Goal: Browse casually

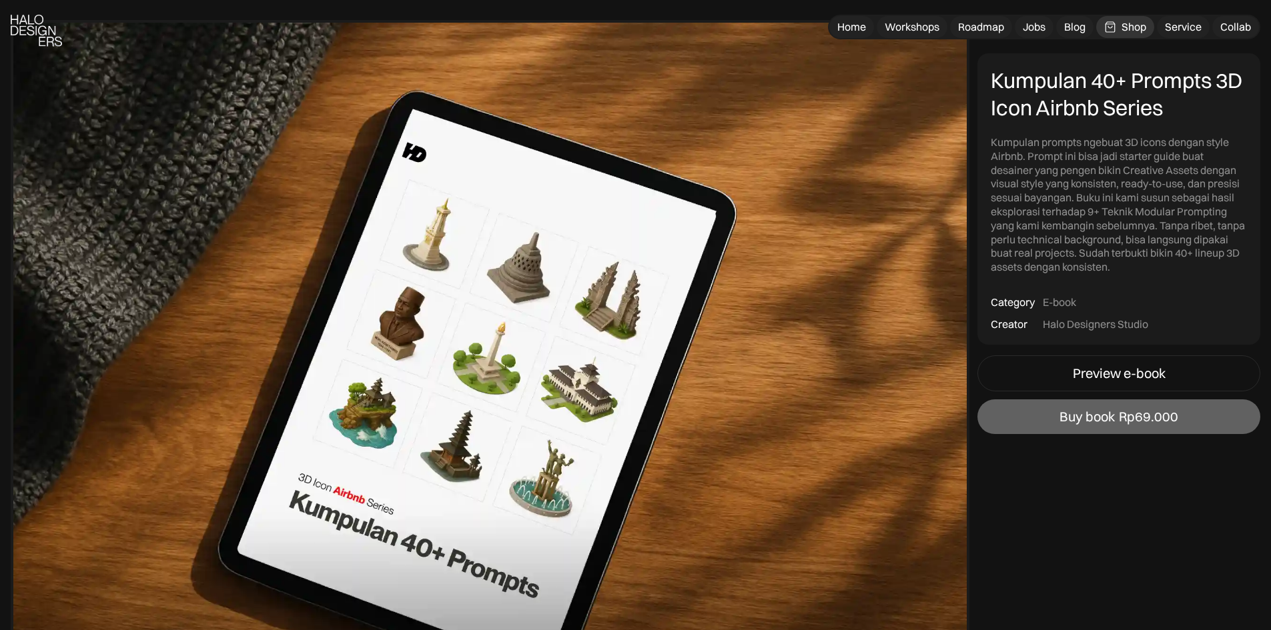
scroll to position [83, 0]
click at [859, 24] on div "Home" at bounding box center [851, 27] width 29 height 14
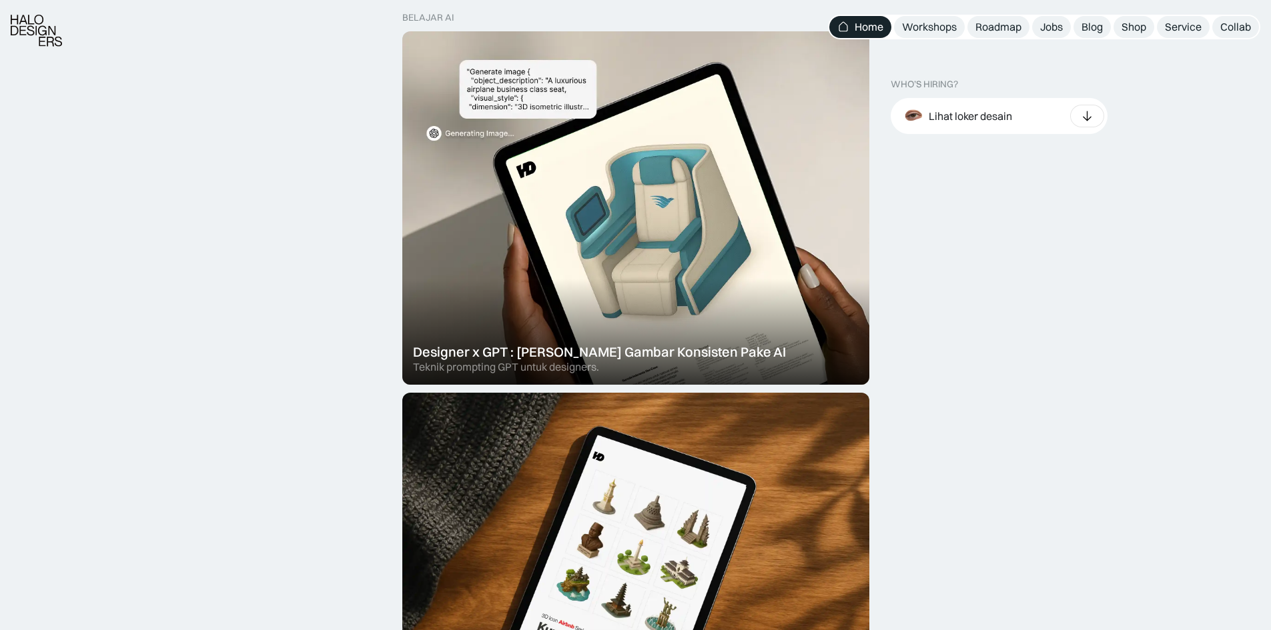
scroll to position [430, 0]
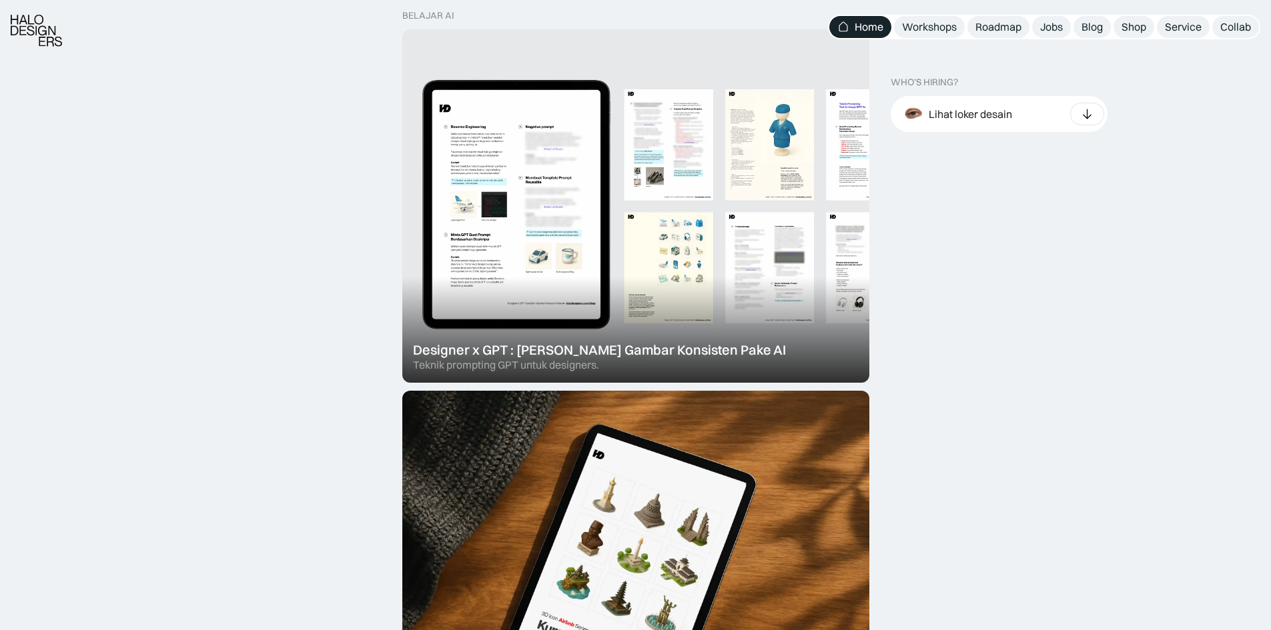
click at [478, 160] on div at bounding box center [635, 206] width 467 height 354
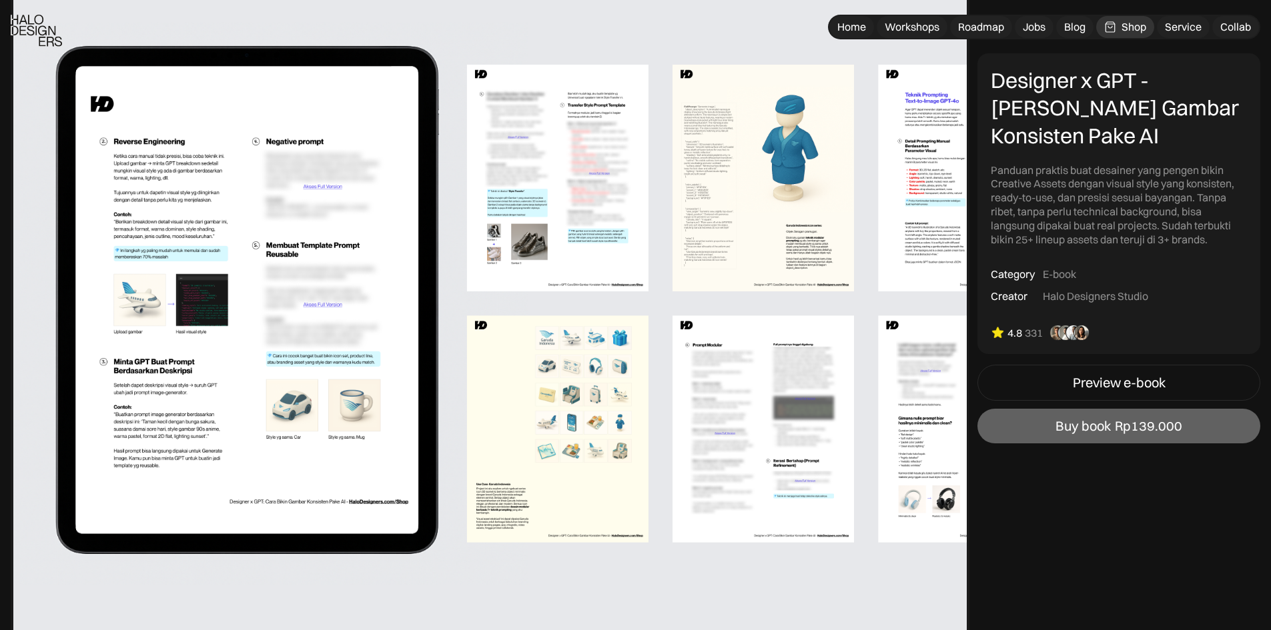
scroll to position [895, 0]
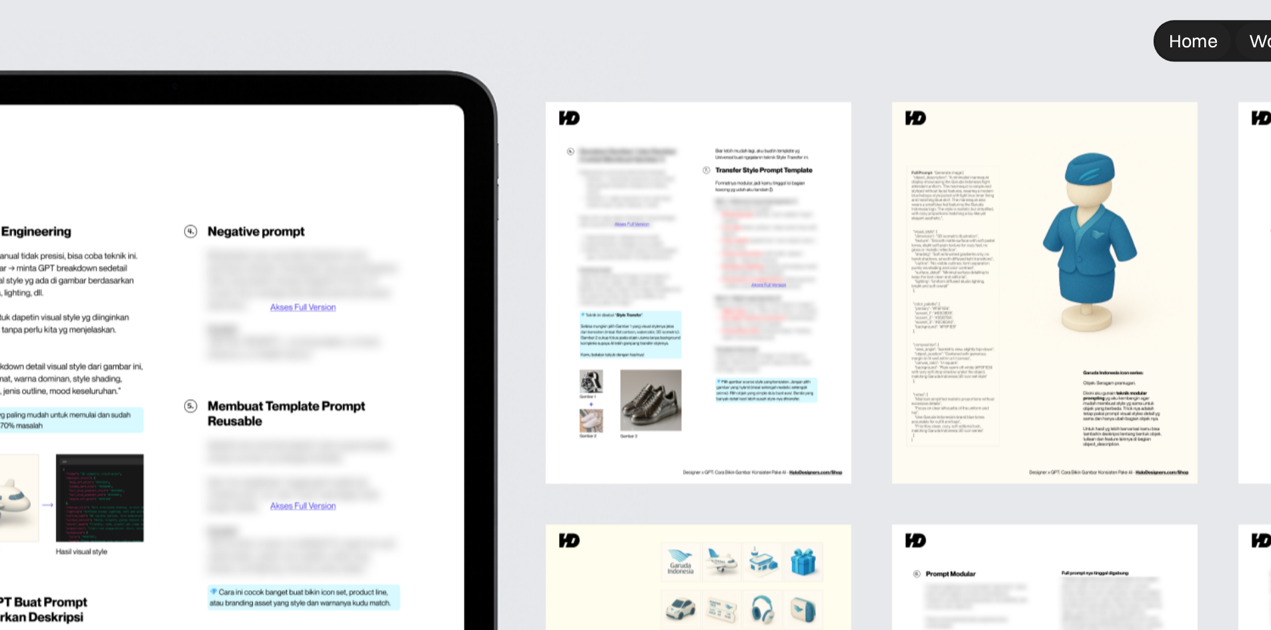
click at [384, 89] on img at bounding box center [490, 302] width 959 height 726
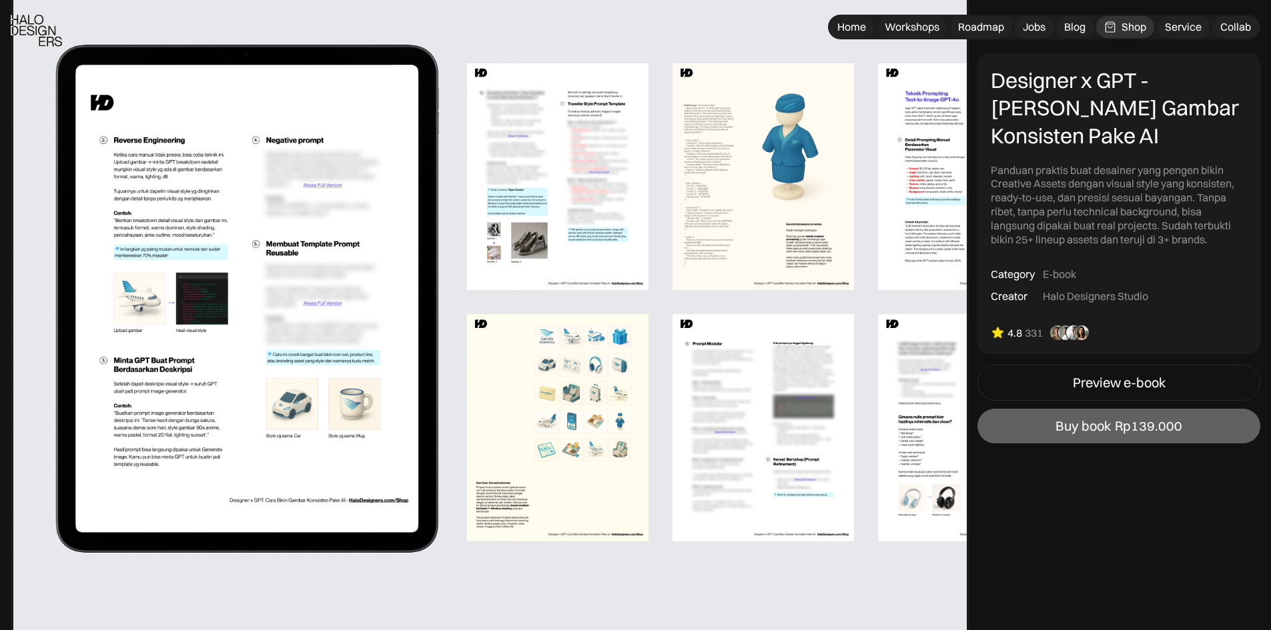
click at [19, 23] on img at bounding box center [36, 31] width 51 height 32
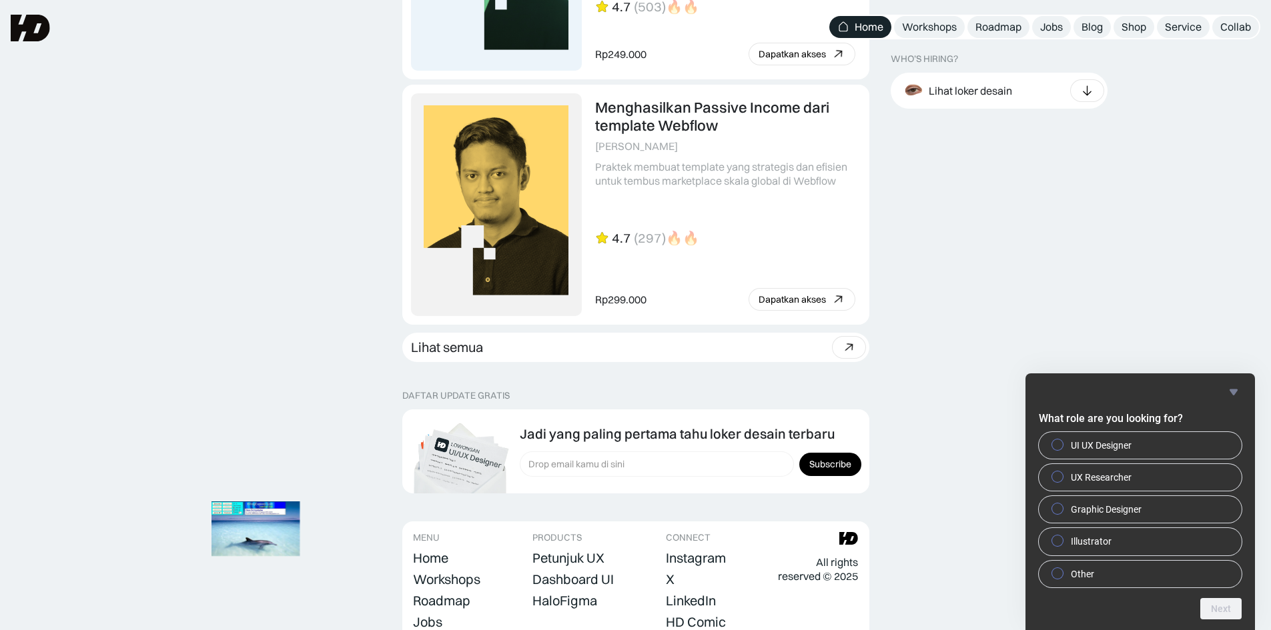
scroll to position [3539, 0]
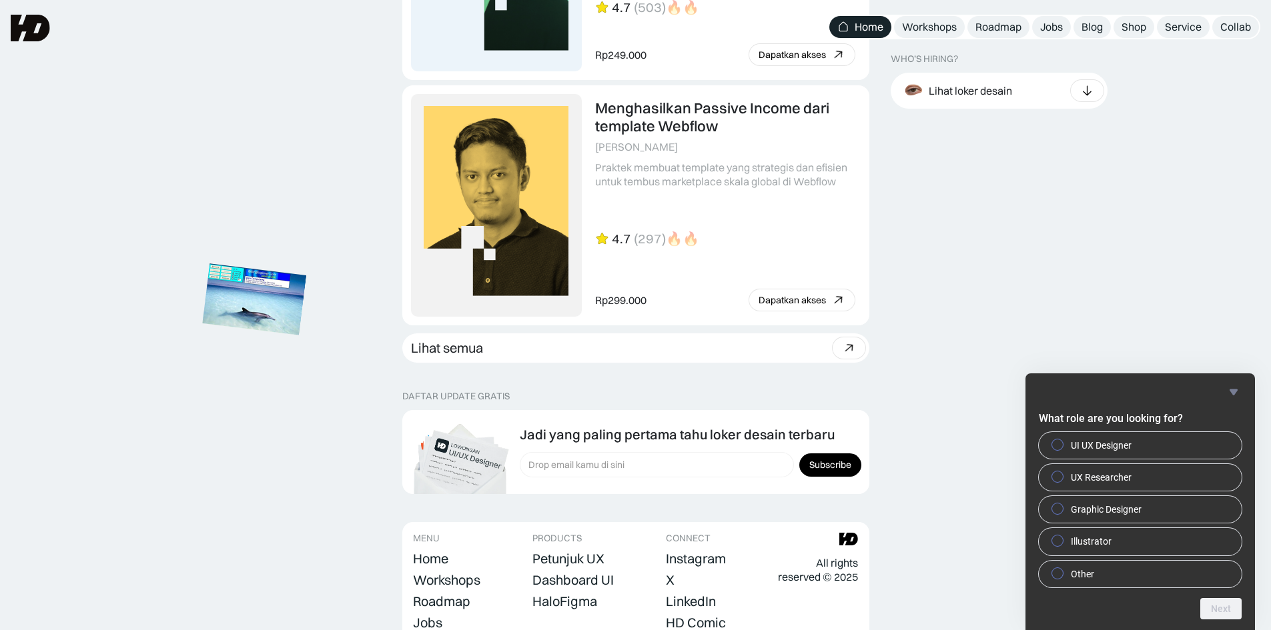
click at [253, 304] on img at bounding box center [254, 298] width 104 height 71
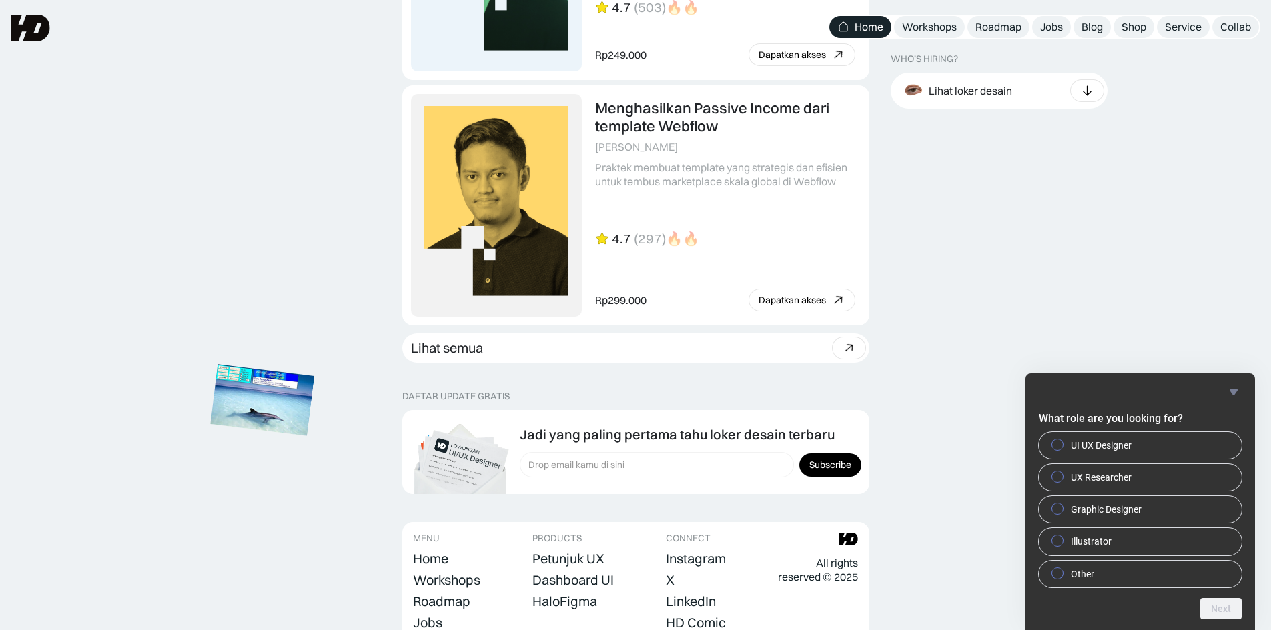
click at [315, 400] on img at bounding box center [263, 399] width 104 height 71
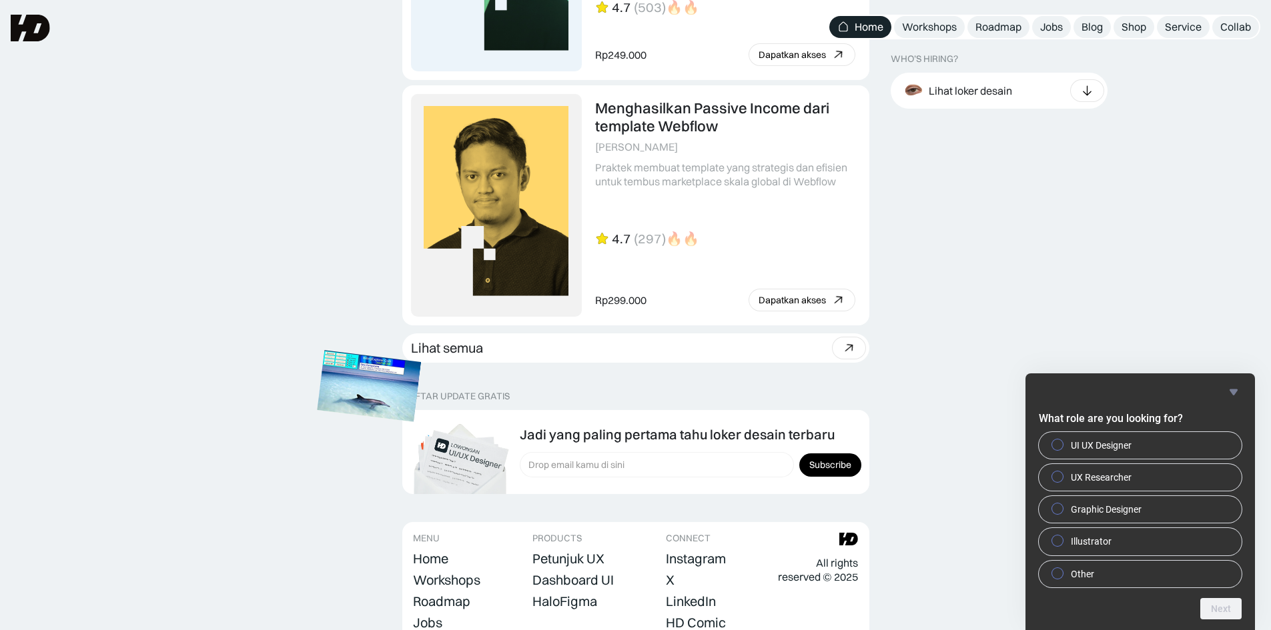
click at [370, 376] on img at bounding box center [369, 385] width 104 height 71
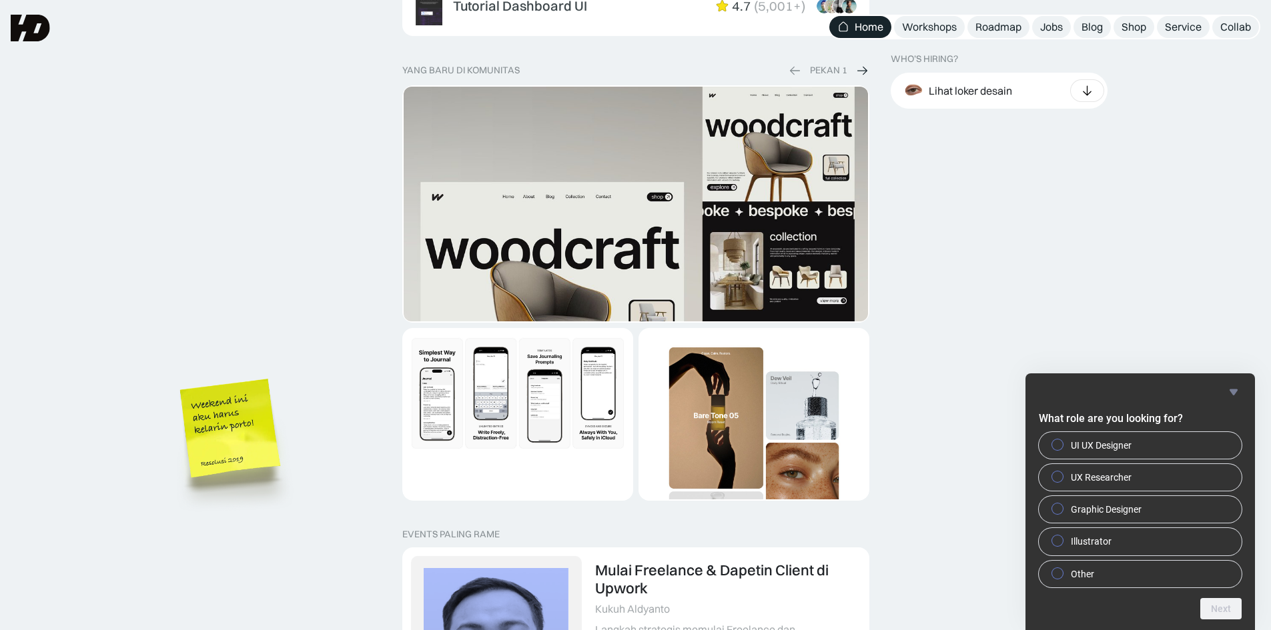
scroll to position [2339, 0]
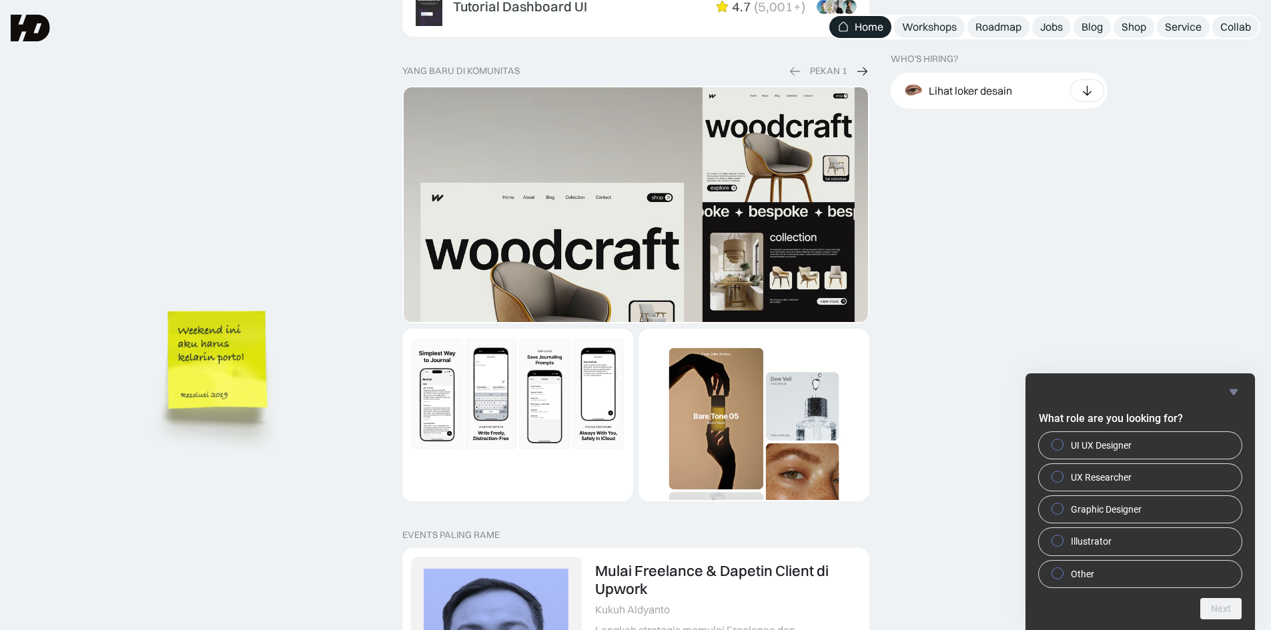
click at [225, 348] on img at bounding box center [219, 380] width 151 height 164
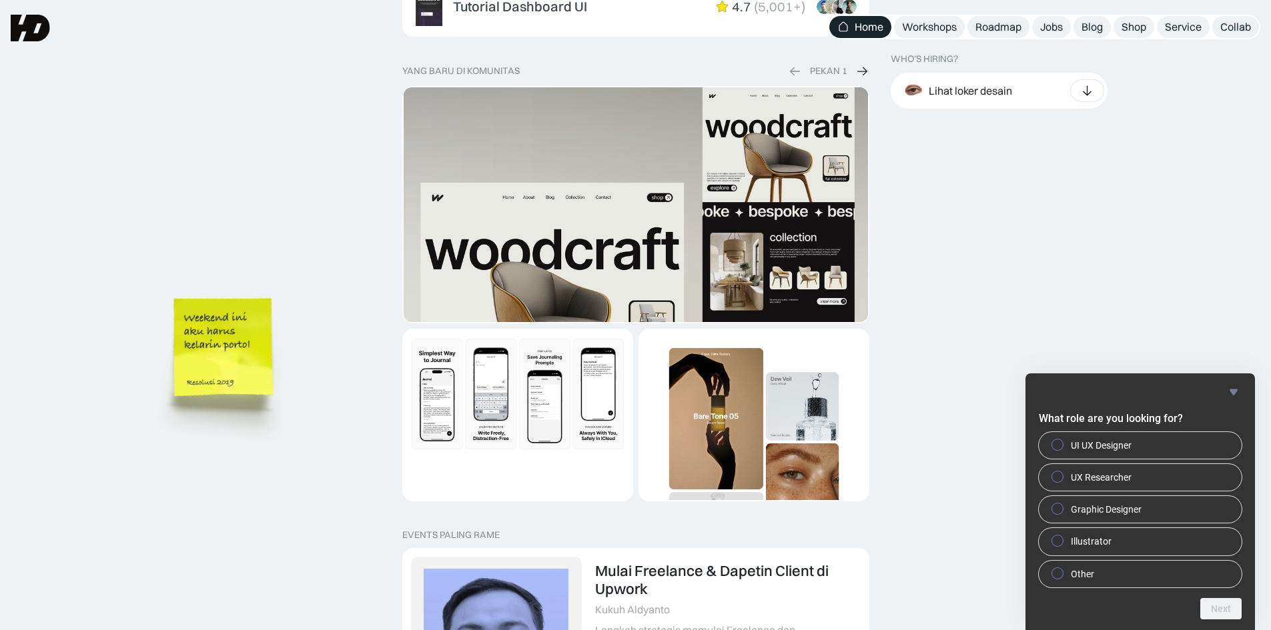
click at [253, 386] on img at bounding box center [225, 368] width 151 height 164
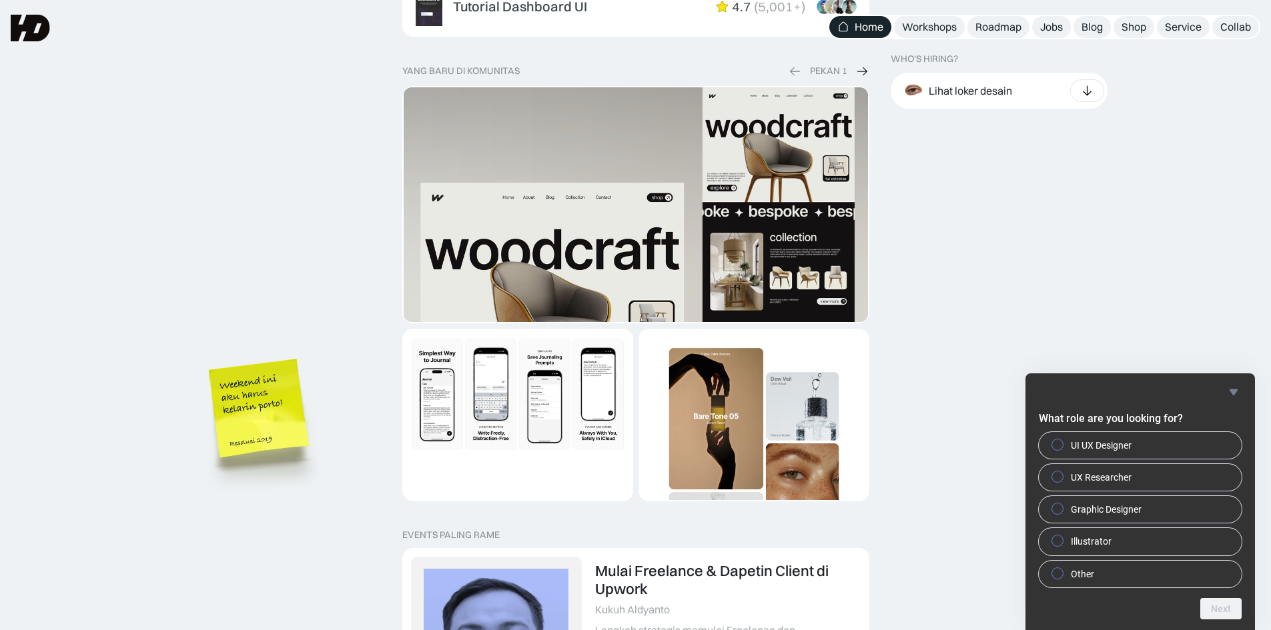
click at [320, 209] on div "diskon terbatas Flash Sale Agustus 2025 DISKON berakhir saat timer berhenti ata…" at bounding box center [635, 28] width 1271 height 3908
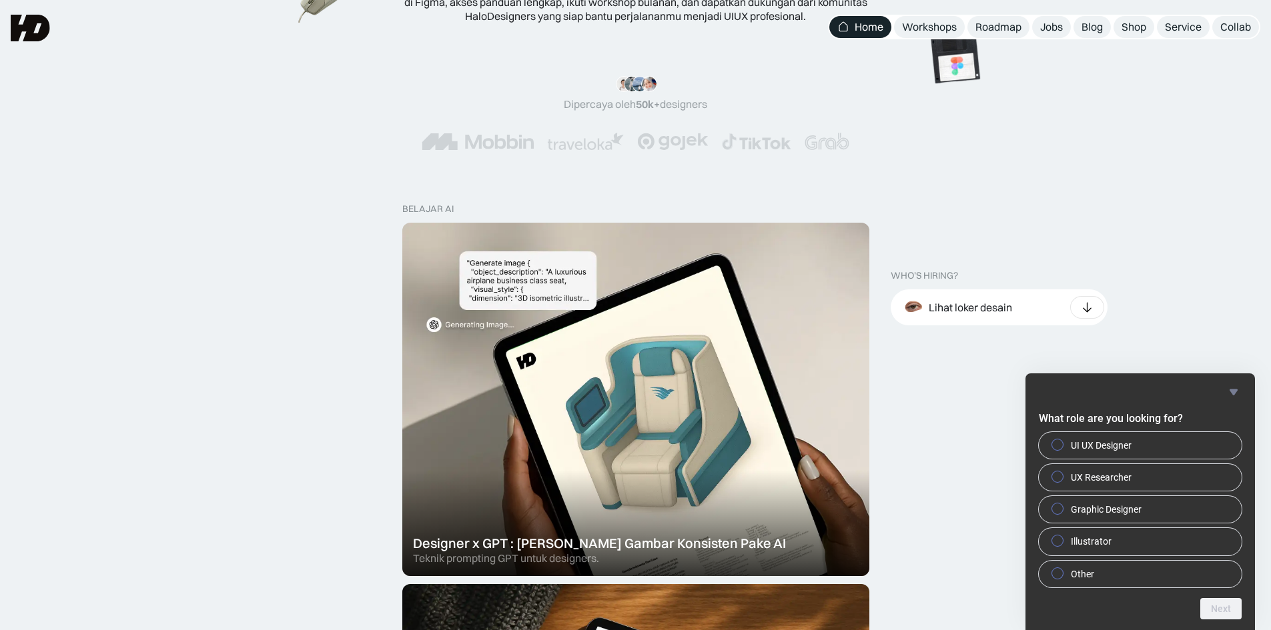
scroll to position [0, 0]
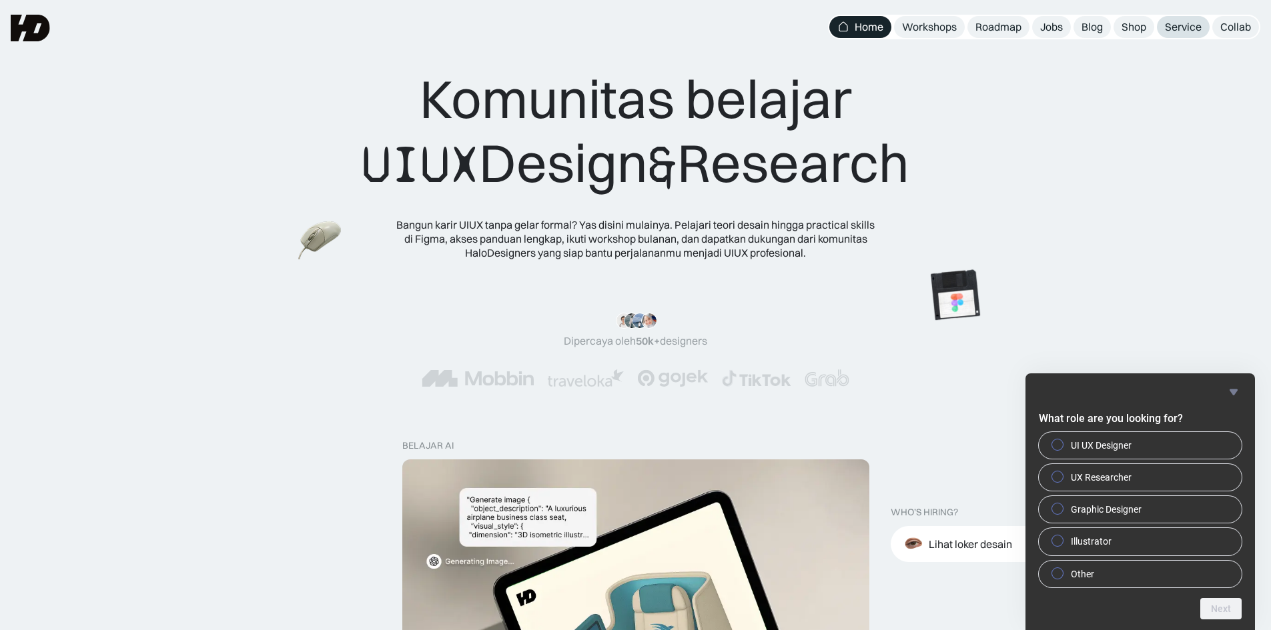
click at [1171, 28] on div "Service" at bounding box center [1183, 27] width 37 height 14
click at [1234, 386] on icon "Hide survey" at bounding box center [1233, 392] width 16 height 16
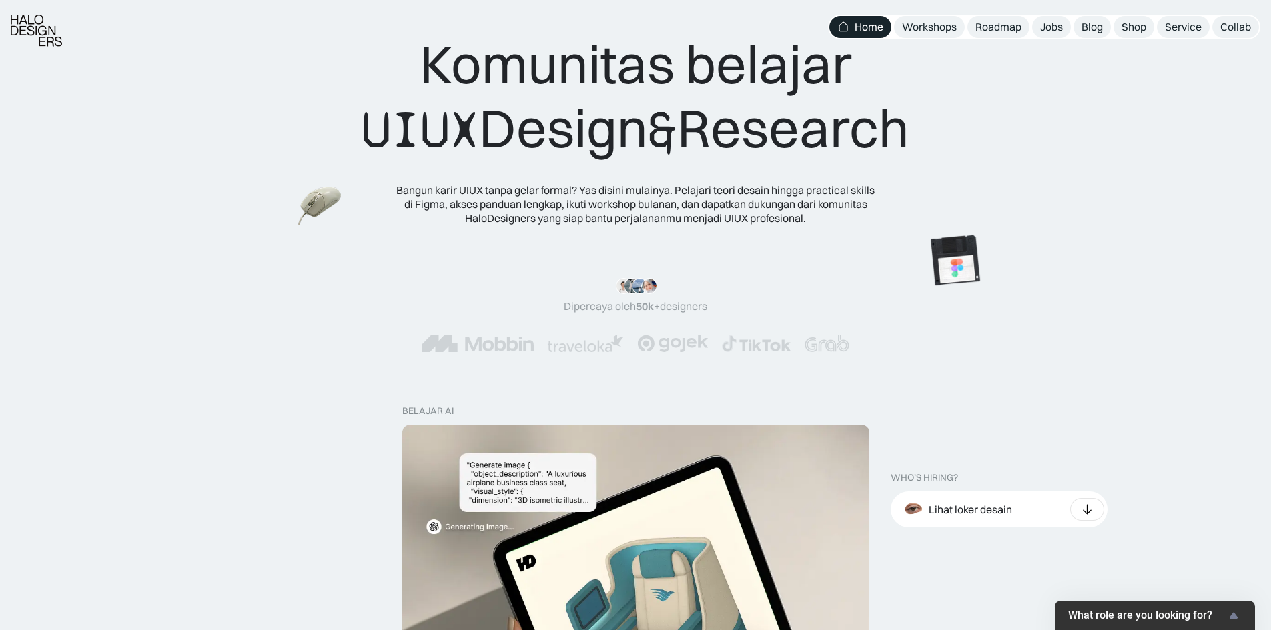
scroll to position [35, 0]
click at [257, 232] on img at bounding box center [253, 249] width 52 height 47
click at [993, 253] on img at bounding box center [955, 260] width 75 height 75
click at [444, 229] on div "Komunitas belajar UIUX Design & Research Bangun karir UIUX tanpa gelar formal? …" at bounding box center [635, 108] width 1271 height 286
click at [1093, 260] on img at bounding box center [1109, 258] width 75 height 75
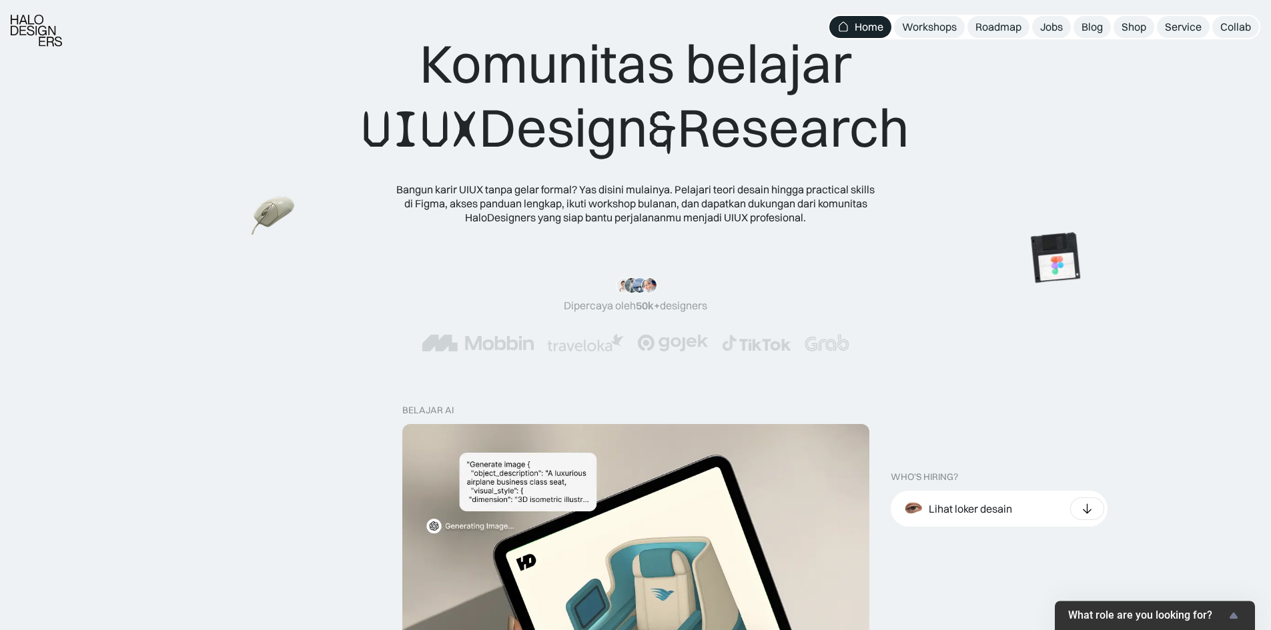
click at [706, 128] on div "Komunitas belajar UIUX Design & Research" at bounding box center [636, 96] width 548 height 130
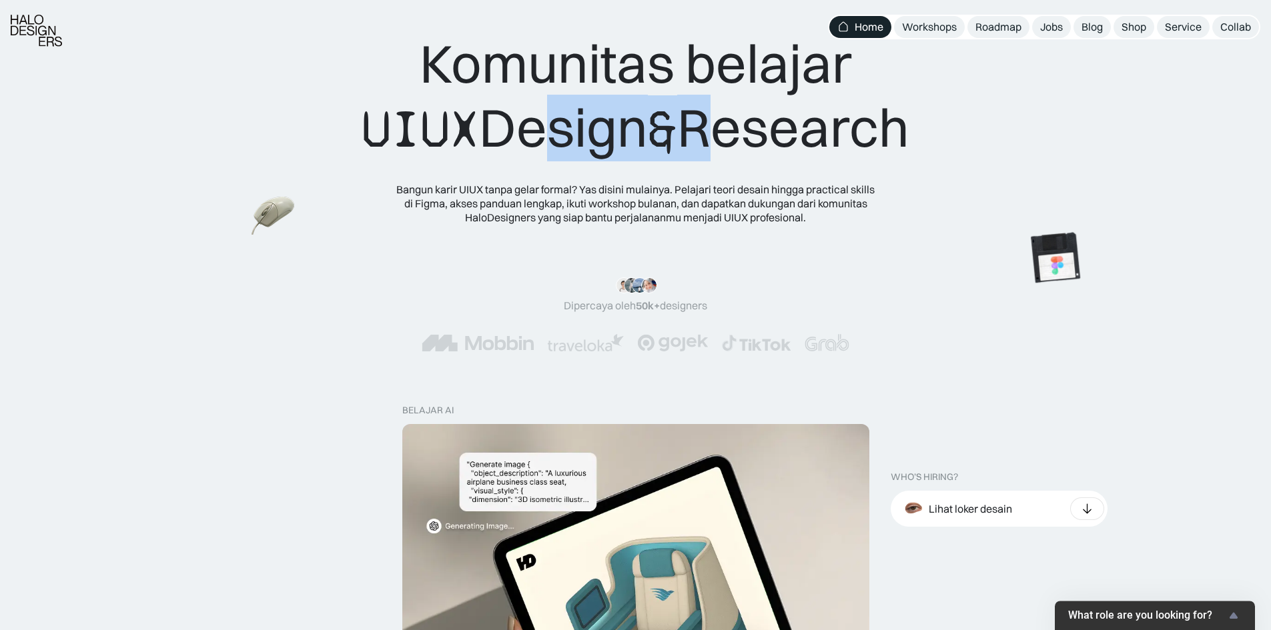
drag, startPoint x: 689, startPoint y: 131, endPoint x: 526, endPoint y: 130, distance: 163.4
click at [526, 130] on div "Komunitas belajar UIUX Design & Research" at bounding box center [636, 96] width 548 height 130
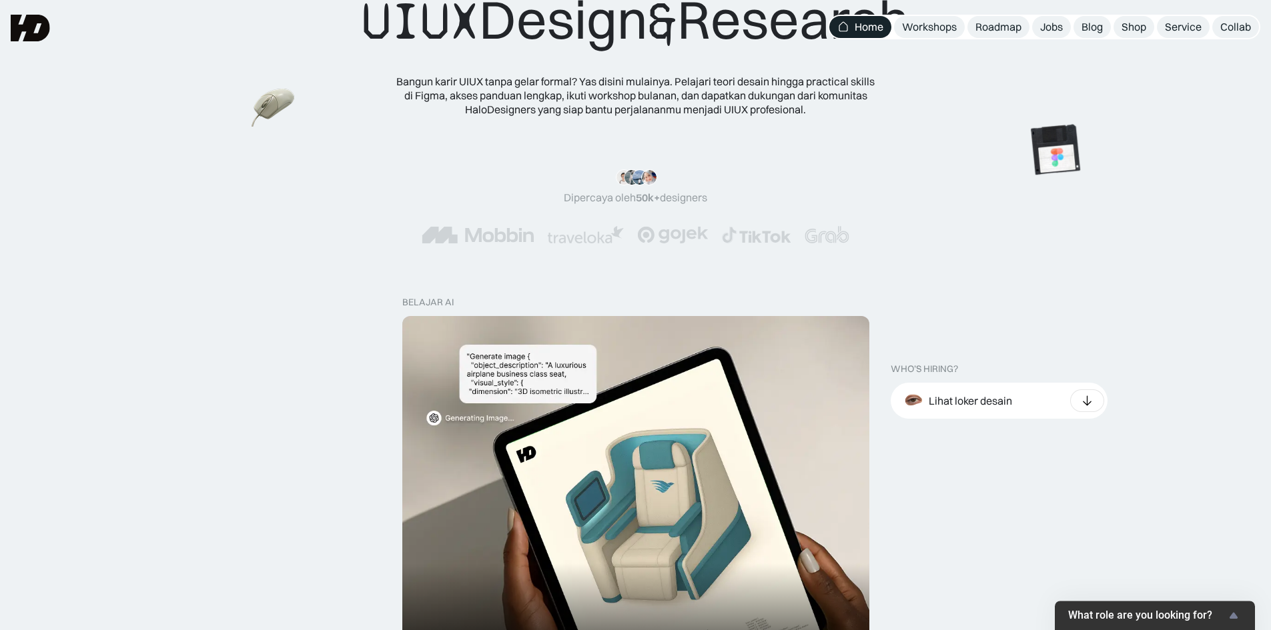
scroll to position [0, 0]
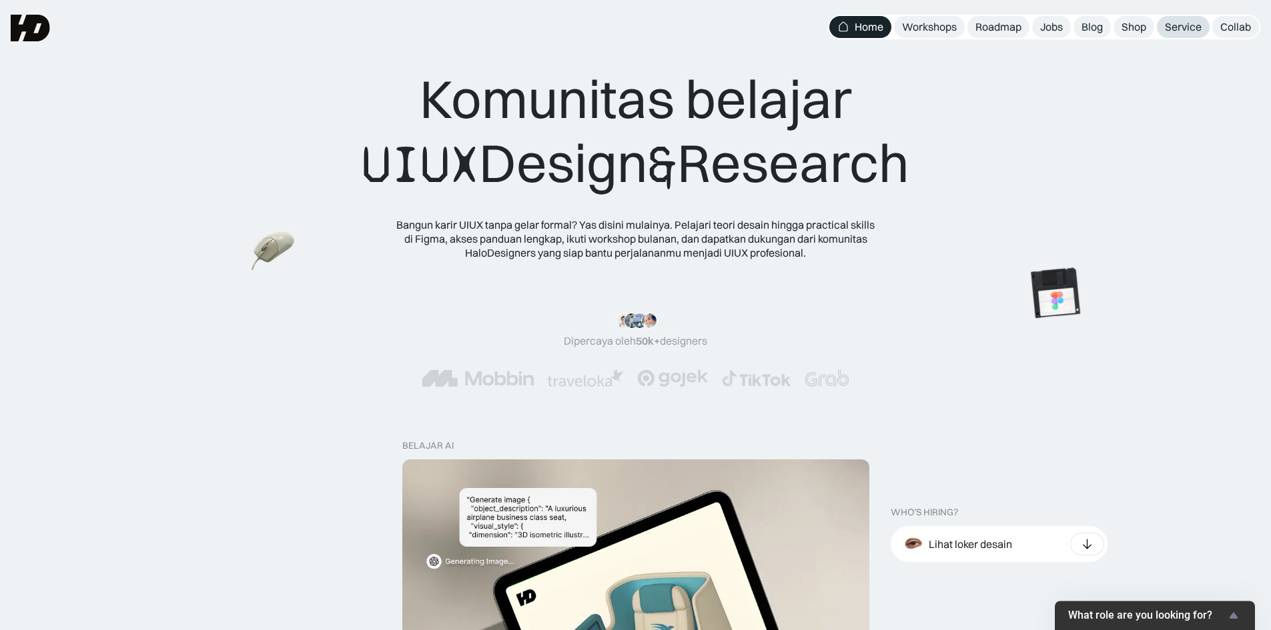
click at [1172, 29] on div "Service" at bounding box center [1183, 27] width 37 height 14
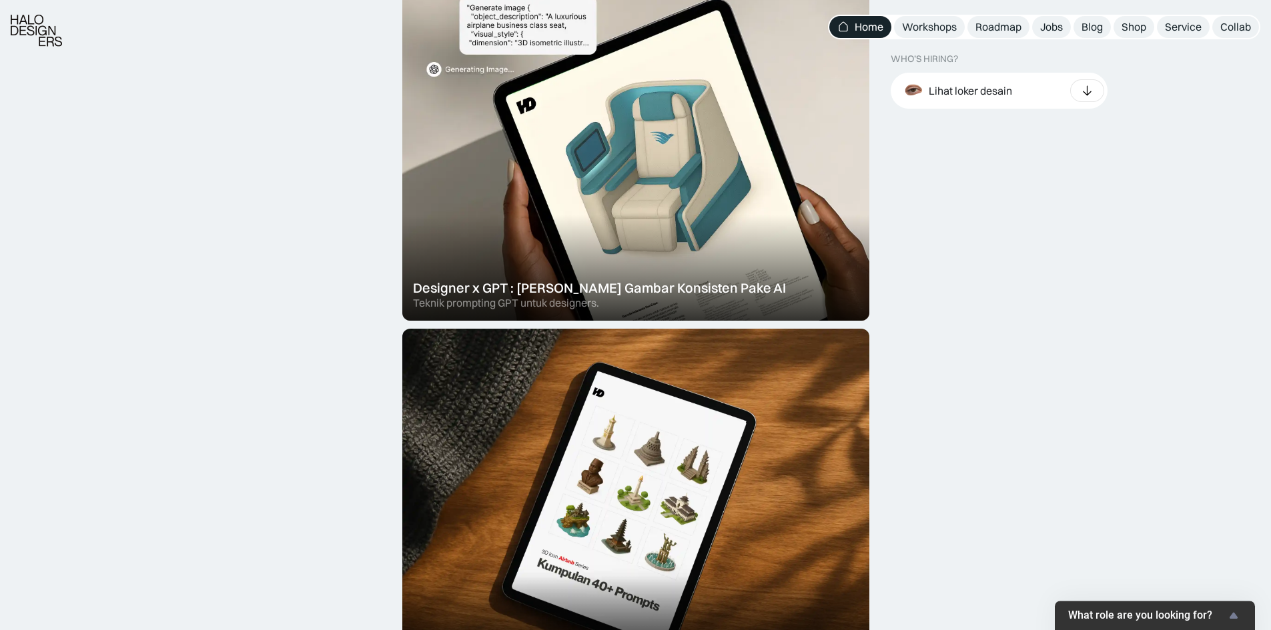
scroll to position [530, 0]
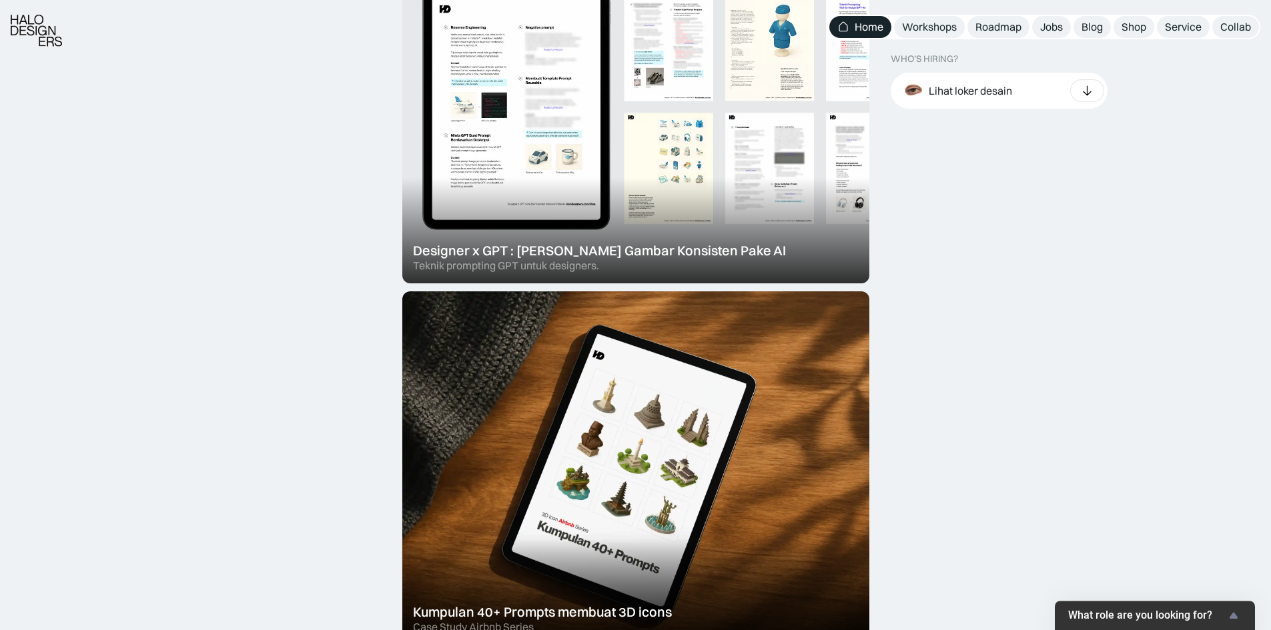
click at [574, 195] on div at bounding box center [635, 107] width 467 height 354
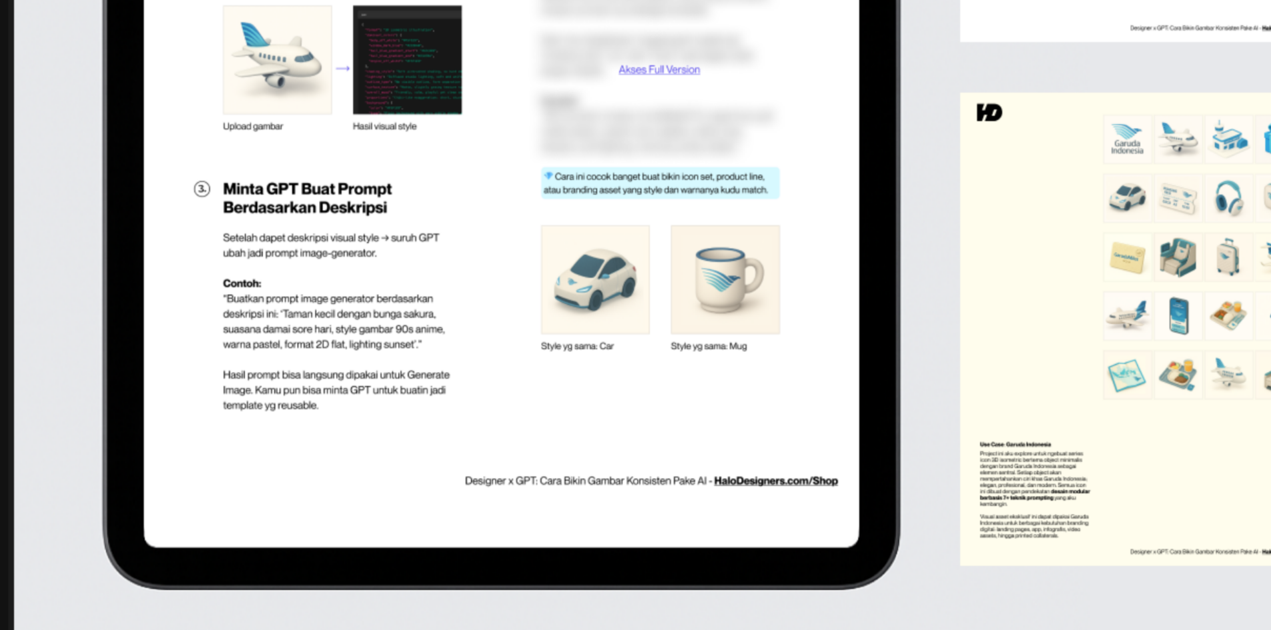
scroll to position [839, 0]
